Goal: Information Seeking & Learning: Learn about a topic

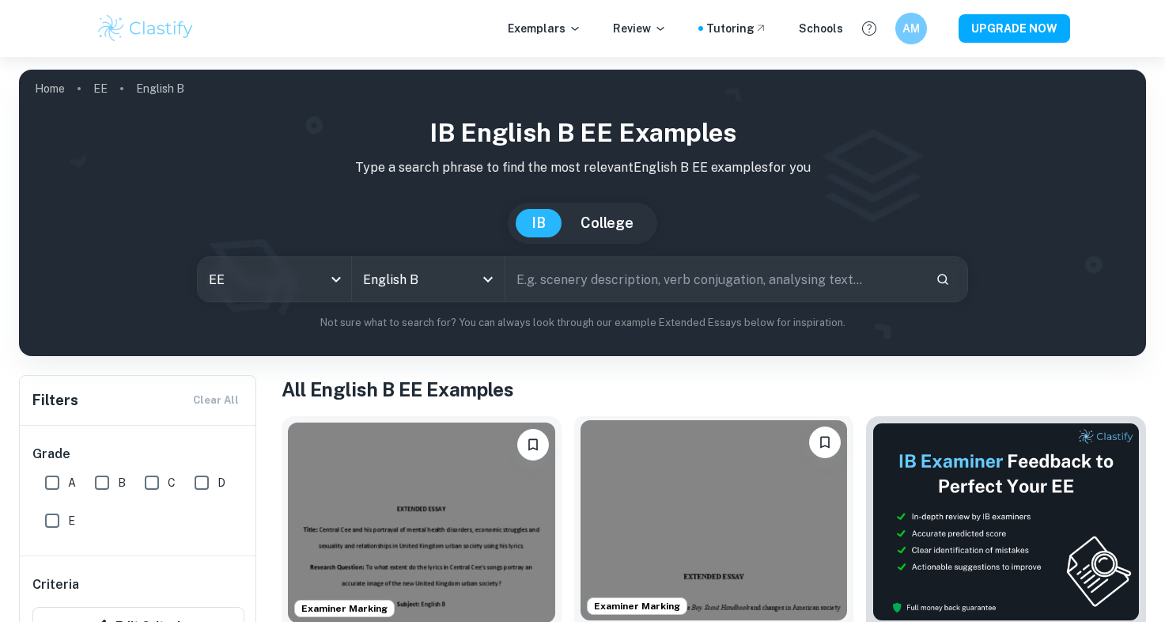
scroll to position [272, 0]
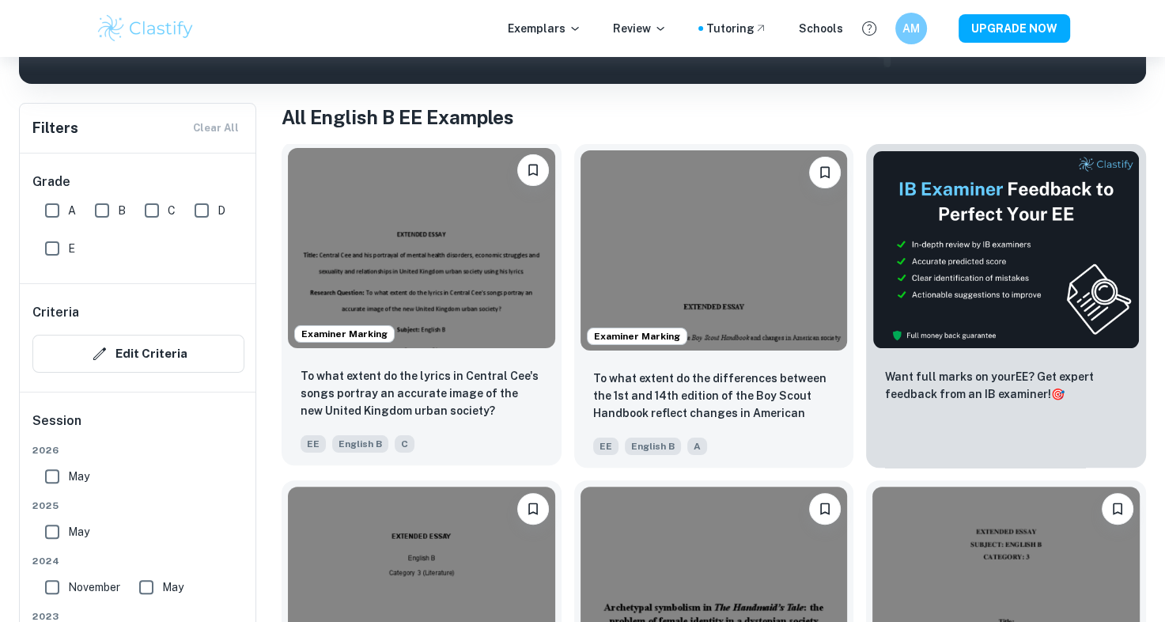
click at [516, 246] on img at bounding box center [421, 248] width 267 height 200
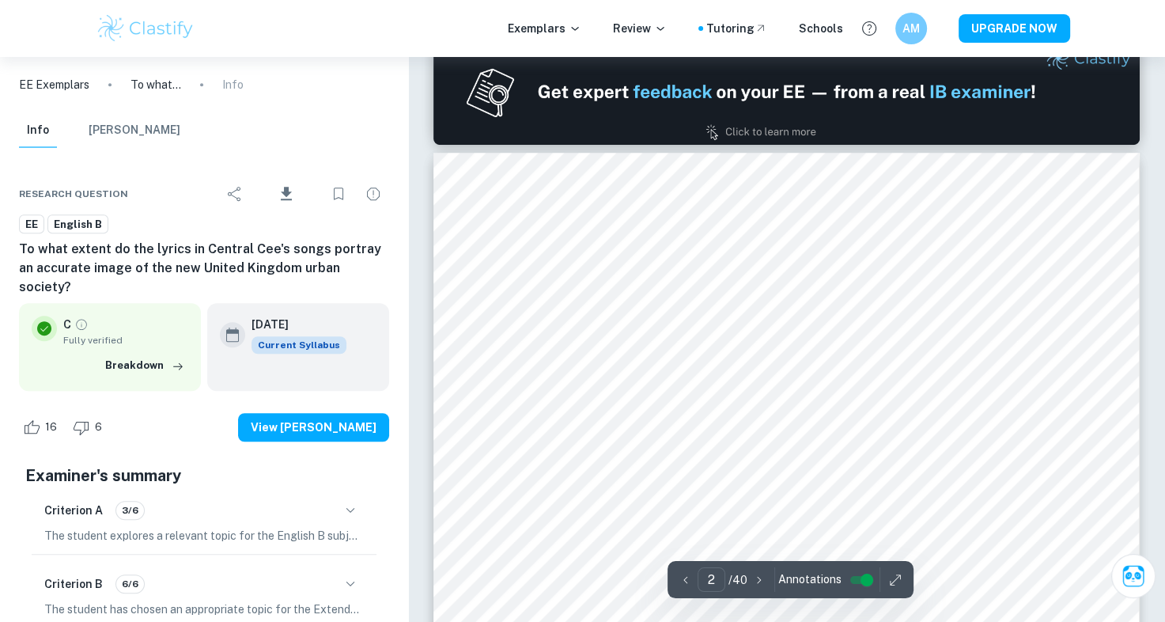
scroll to position [868, 0]
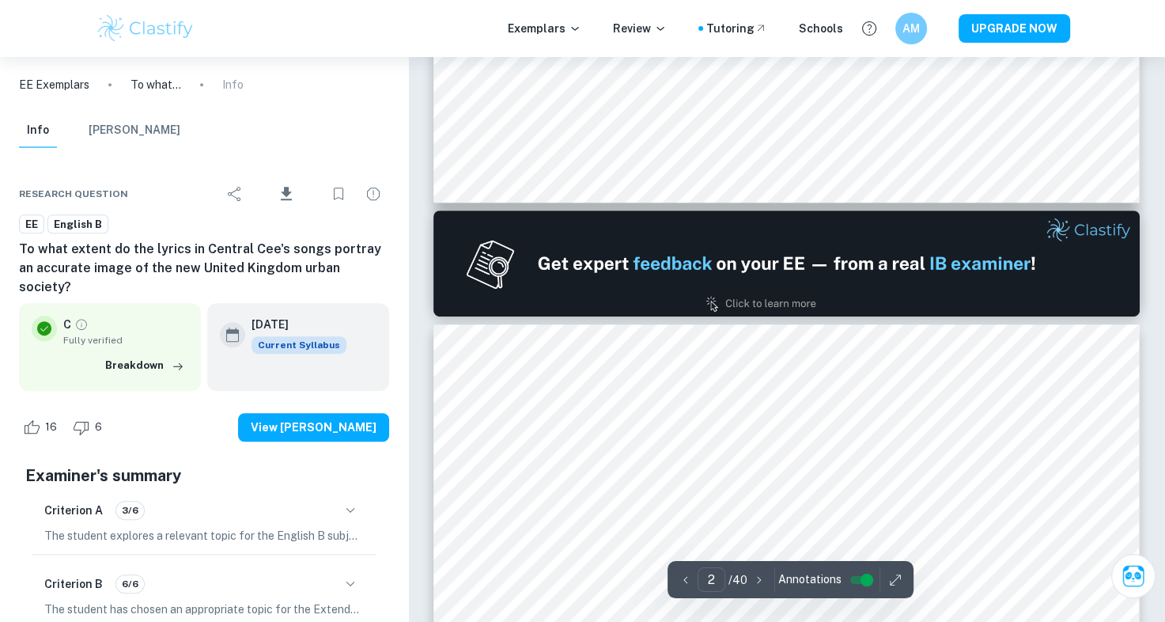
type input "1"
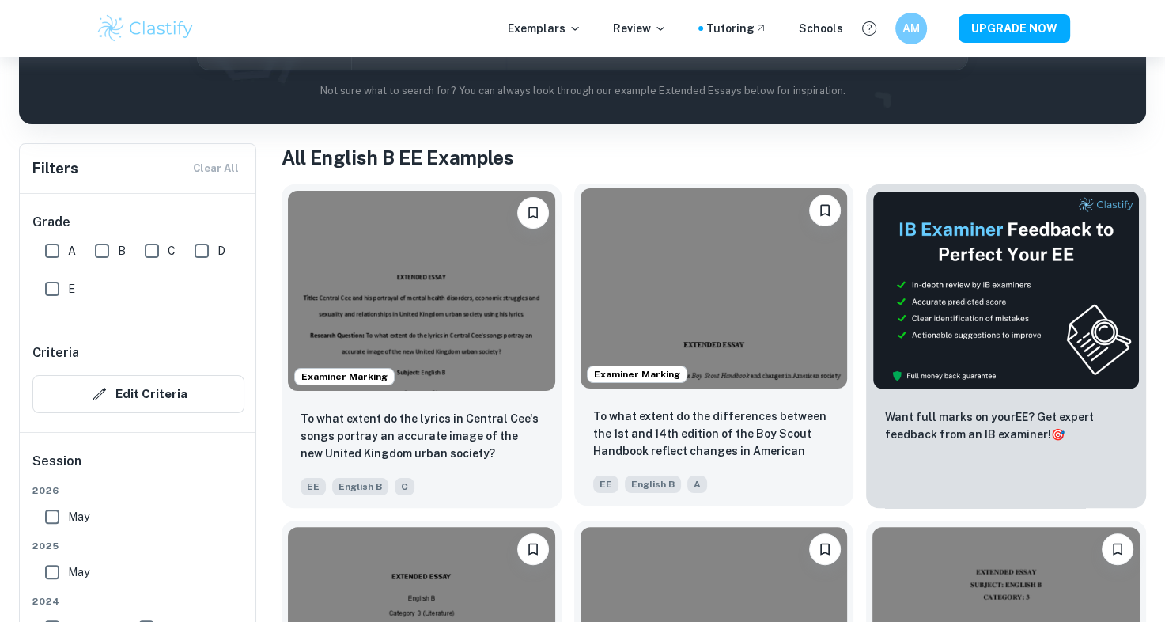
scroll to position [193, 0]
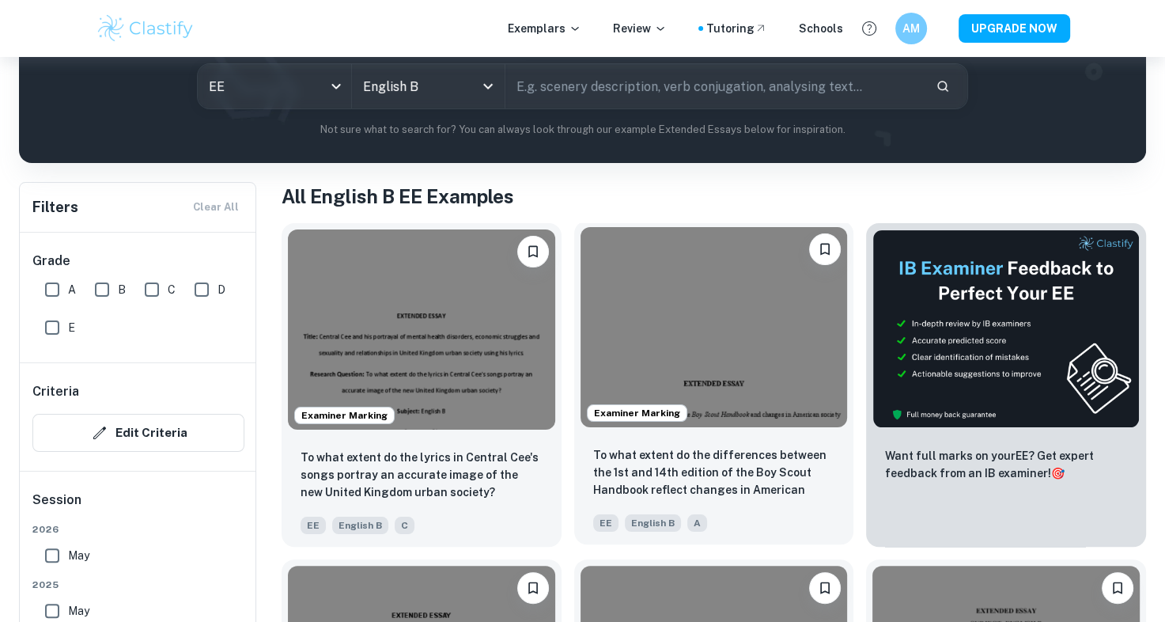
click at [718, 322] on img at bounding box center [714, 327] width 267 height 200
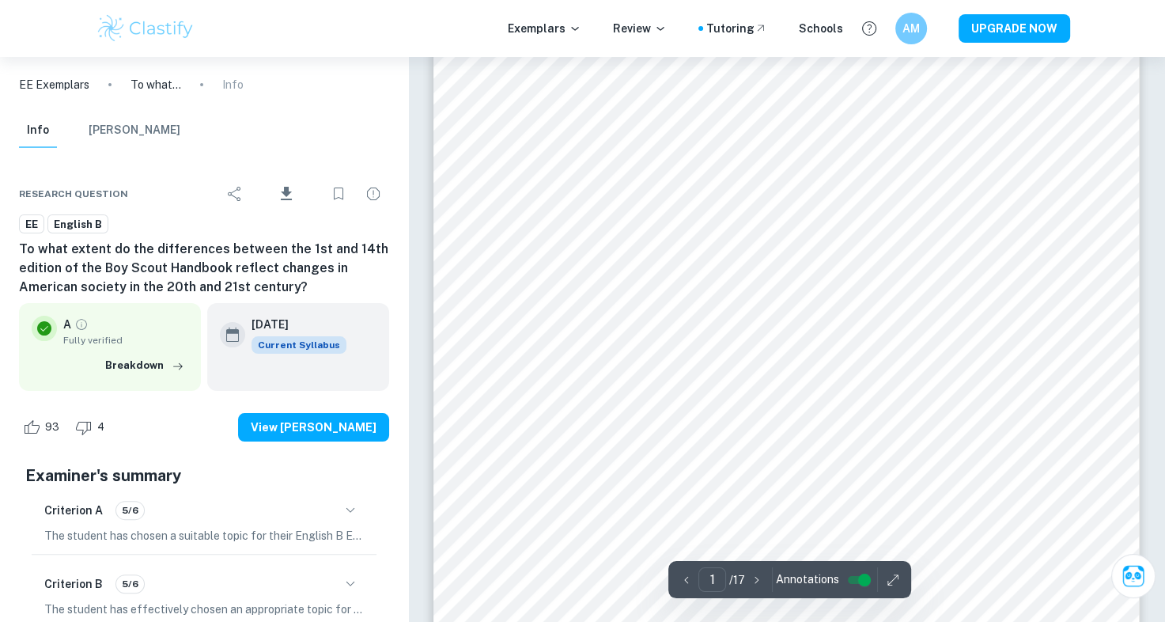
scroll to position [319, 0]
